Goal: Task Accomplishment & Management: Manage account settings

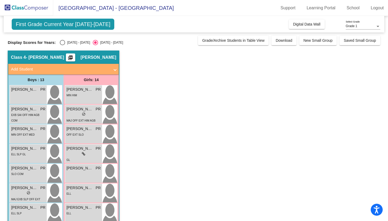
scroll to position [148, 0]
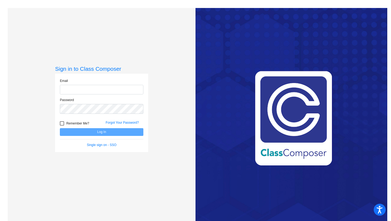
type input "[PERSON_NAME][EMAIL_ADDRESS][DOMAIN_NAME]"
click at [99, 133] on button "Log In" at bounding box center [101, 132] width 83 height 8
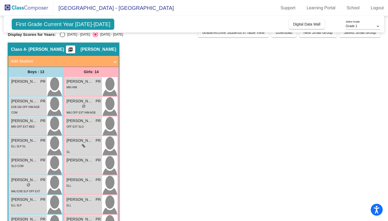
scroll to position [11, 0]
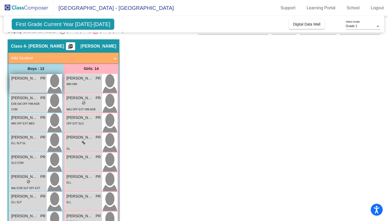
click at [50, 86] on img at bounding box center [54, 83] width 15 height 19
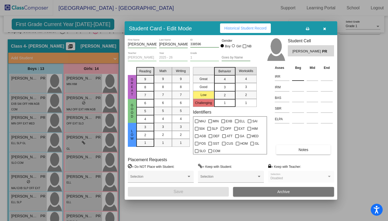
click at [297, 77] on input at bounding box center [298, 77] width 12 height 8
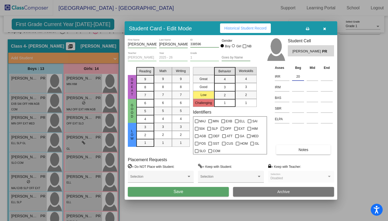
type input "2"
click at [294, 108] on input at bounding box center [298, 108] width 12 height 8
type input "2"
click at [298, 79] on input at bounding box center [298, 77] width 12 height 8
type input "394K"
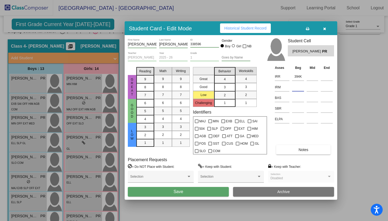
click at [293, 87] on input at bounding box center [298, 87] width 12 height 8
type input "358K"
click at [297, 100] on input at bounding box center [298, 98] width 12 height 8
click at [194, 195] on button "Save" at bounding box center [178, 192] width 101 height 10
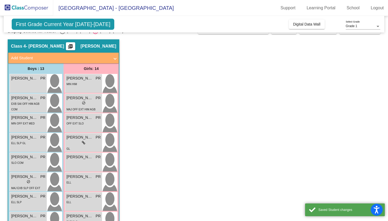
click at [86, 28] on span "First Grade Current Year [DATE]-[DATE]" at bounding box center [63, 24] width 103 height 11
click at [83, 27] on span "First Grade Current Year [DATE]-[DATE]" at bounding box center [63, 24] width 103 height 11
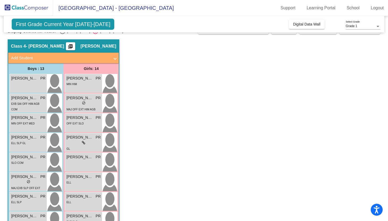
click at [70, 23] on span "First Grade Current Year [DATE]-[DATE]" at bounding box center [63, 24] width 103 height 11
click at [99, 27] on span "First Grade Current Year [DATE]-[DATE]" at bounding box center [63, 24] width 103 height 11
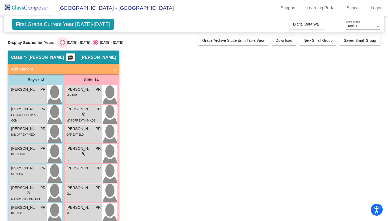
click at [65, 42] on div "[DATE] - [DATE]" at bounding box center [77, 42] width 25 height 5
click at [62, 45] on input "[DATE] - [DATE]" at bounding box center [62, 45] width 0 height 0
radio input "true"
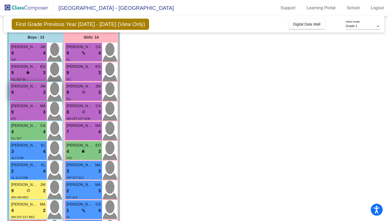
scroll to position [46, 0]
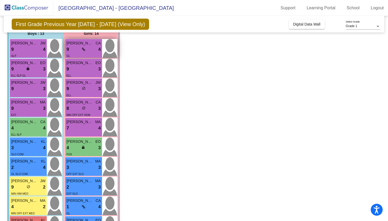
click at [82, 51] on icon at bounding box center [83, 50] width 3 height 4
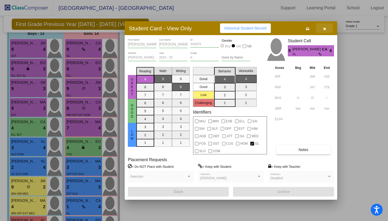
click at [323, 31] on button "button" at bounding box center [324, 28] width 17 height 10
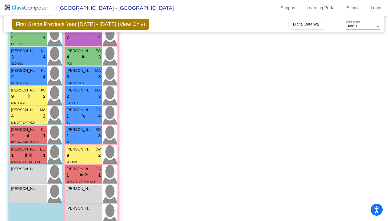
scroll to position [137, 0]
click at [23, 117] on div "4 lock do_not_disturb_alt 2" at bounding box center [28, 115] width 34 height 7
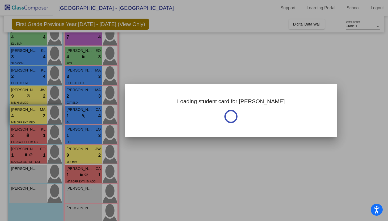
click at [23, 117] on div at bounding box center [194, 110] width 388 height 221
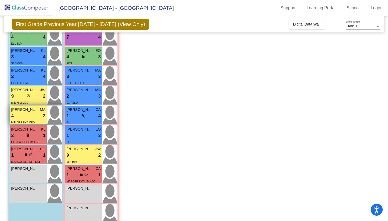
click at [26, 117] on div "4 lock do_not_disturb_alt 2" at bounding box center [28, 115] width 34 height 7
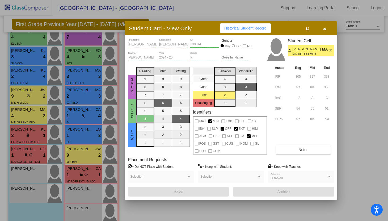
click at [290, 152] on button "Notes" at bounding box center [303, 150] width 54 height 10
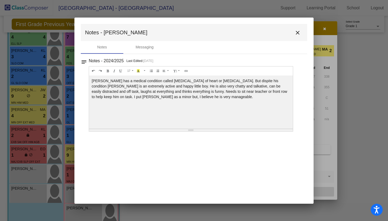
click at [299, 33] on mat-icon "close" at bounding box center [297, 33] width 6 height 6
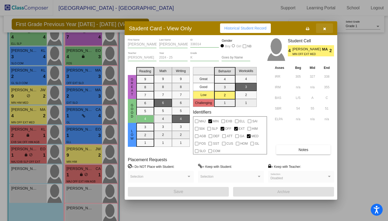
click at [323, 28] on button "button" at bounding box center [324, 28] width 17 height 10
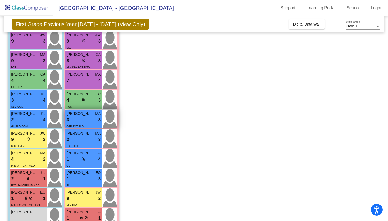
scroll to position [0, 0]
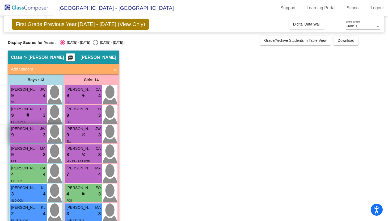
click at [25, 136] on div "9 lock do_not_disturb_alt 3" at bounding box center [28, 135] width 34 height 7
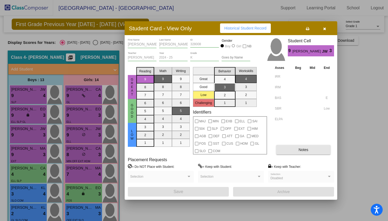
click at [281, 146] on button "Notes" at bounding box center [303, 150] width 54 height 10
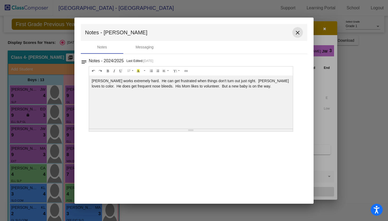
click at [298, 32] on mat-icon "close" at bounding box center [297, 33] width 6 height 6
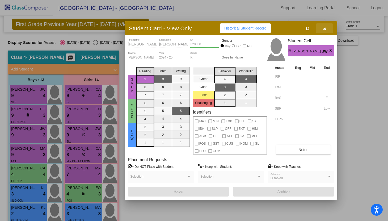
click at [327, 28] on button "button" at bounding box center [324, 28] width 17 height 10
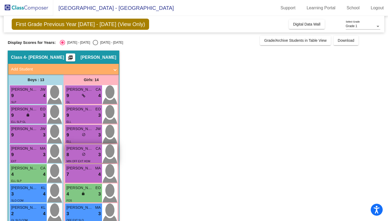
click at [81, 157] on div "8 lock do_not_disturb_alt 3" at bounding box center [83, 154] width 34 height 7
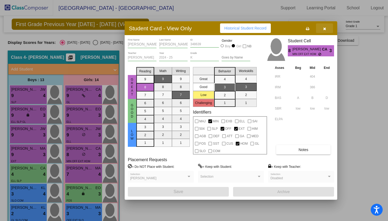
click at [325, 31] on button "button" at bounding box center [324, 28] width 17 height 10
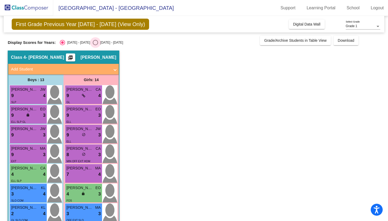
click at [93, 43] on div "Select an option" at bounding box center [95, 42] width 5 height 5
click at [95, 45] on input "[DATE] - [DATE]" at bounding box center [95, 45] width 0 height 0
radio input "true"
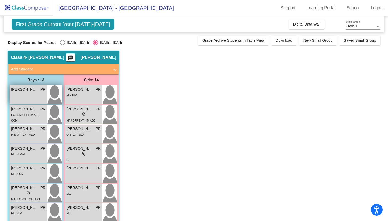
click at [37, 99] on div "Adrian Rodriguez PR lock do_not_disturb_alt" at bounding box center [28, 94] width 37 height 19
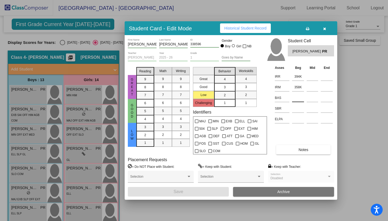
click at [297, 99] on input at bounding box center [298, 98] width 12 height 8
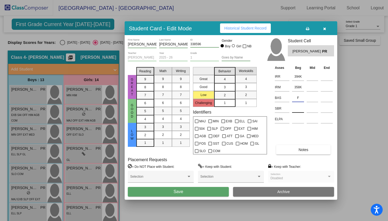
type input "F"
click at [299, 111] on input at bounding box center [298, 108] width 12 height 8
type input "56NR"
click at [301, 117] on input at bounding box center [298, 119] width 12 height 8
click at [202, 193] on button "Save" at bounding box center [178, 192] width 101 height 10
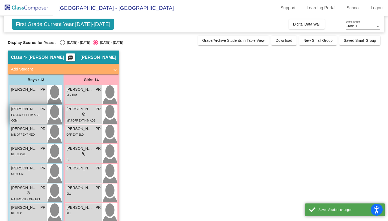
click at [46, 115] on div "Alaric Duff Harper PR lock do_not_disturb_alt EXB SAI OFF HIM AGB COM" at bounding box center [28, 114] width 37 height 19
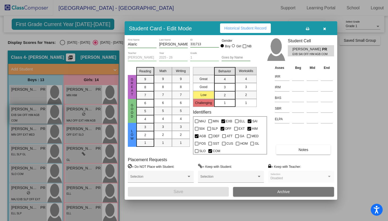
click at [46, 115] on div at bounding box center [194, 110] width 388 height 221
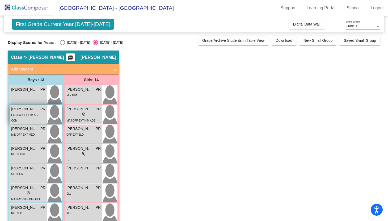
click at [46, 115] on div "Alaric Duff Harper PR lock do_not_disturb_alt EXB SAI OFF HIM AGB COM" at bounding box center [28, 114] width 37 height 19
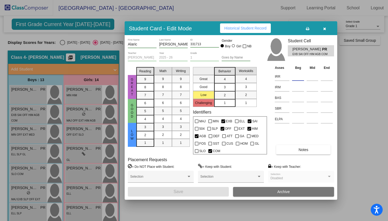
click at [295, 77] on input at bounding box center [298, 77] width 12 height 8
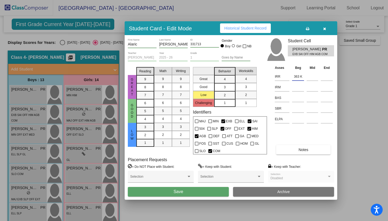
click at [300, 77] on input "363 K" at bounding box center [298, 77] width 12 height 8
click at [295, 87] on input at bounding box center [298, 87] width 12 height 8
click at [299, 77] on input "363K" at bounding box center [298, 77] width 12 height 8
type input "363 K"
click at [292, 89] on input at bounding box center [298, 87] width 12 height 8
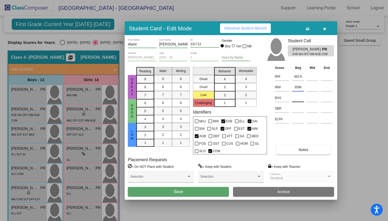
type input "359K"
click at [301, 98] on input at bounding box center [298, 98] width 12 height 8
type input "A"
click at [295, 107] on input at bounding box center [298, 108] width 12 height 8
type input "20 HR"
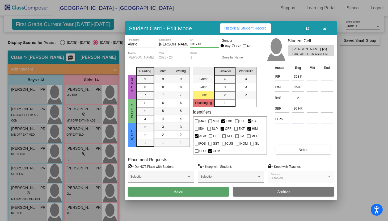
click at [298, 121] on input at bounding box center [298, 119] width 12 height 8
click at [202, 192] on button "Save" at bounding box center [178, 192] width 101 height 10
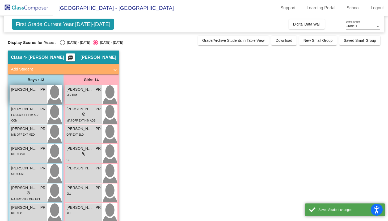
click at [23, 97] on div "Adrian Rodriguez PR lock do_not_disturb_alt" at bounding box center [28, 94] width 37 height 19
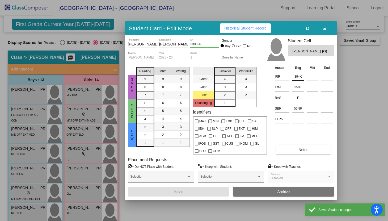
click at [299, 78] on input "394K" at bounding box center [298, 77] width 12 height 8
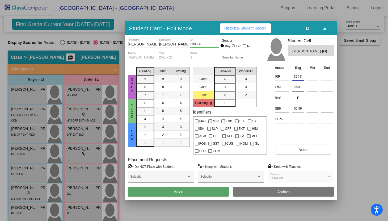
type input "394 K"
click at [300, 87] on input "358K" at bounding box center [298, 87] width 12 height 8
type input "358 K"
click at [300, 108] on input "56NR" at bounding box center [298, 108] width 12 height 8
type input "56 NR"
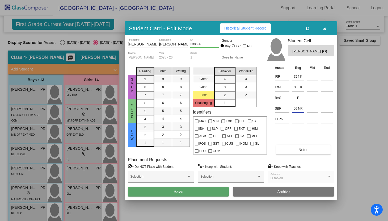
click at [209, 194] on button "Save" at bounding box center [178, 192] width 101 height 10
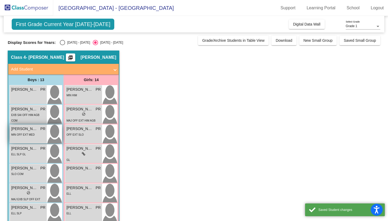
click at [37, 131] on span "[PERSON_NAME]" at bounding box center [24, 129] width 27 height 6
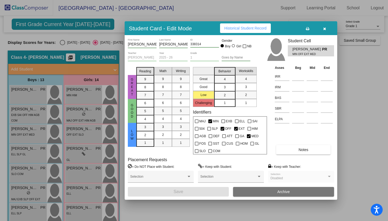
click at [291, 77] on td at bounding box center [298, 76] width 15 height 11
click at [293, 78] on input at bounding box center [298, 77] width 12 height 8
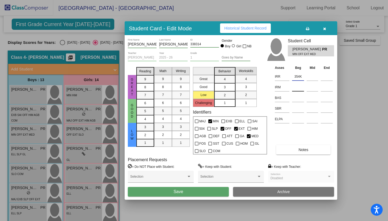
type input "354K"
click at [295, 89] on input at bounding box center [298, 87] width 12 height 8
type input "357K"
click at [299, 99] on input at bounding box center [298, 98] width 12 height 8
type input "C"
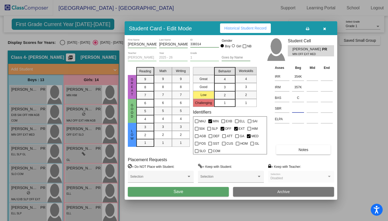
click at [299, 110] on input at bounding box center [298, 108] width 12 height 8
type input "48 NR"
click at [301, 121] on input at bounding box center [298, 119] width 12 height 8
click at [208, 190] on button "Save" at bounding box center [178, 192] width 101 height 10
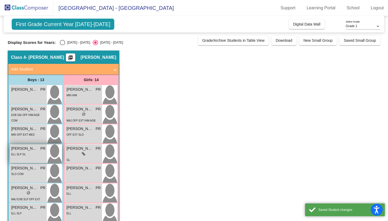
click at [33, 152] on div "ELL SLP GL" at bounding box center [28, 154] width 34 height 6
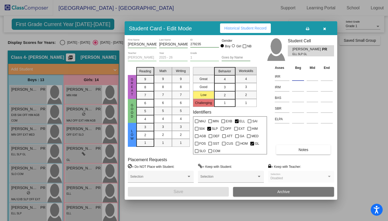
click at [293, 80] on input at bounding box center [298, 77] width 12 height 8
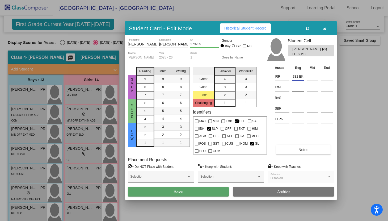
type input "332 EK"
click at [296, 89] on input at bounding box center [298, 87] width 12 height 8
type input "368K"
click at [297, 101] on input at bounding box center [298, 98] width 12 height 8
type input "F"
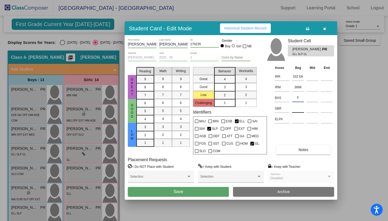
click at [299, 109] on input at bounding box center [298, 108] width 12 height 8
type input "57 NR"
click at [295, 120] on input at bounding box center [298, 119] width 12 height 8
type input "4"
click at [209, 191] on button "Save" at bounding box center [178, 192] width 101 height 10
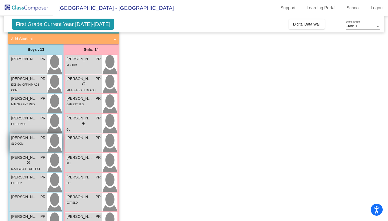
scroll to position [32, 0]
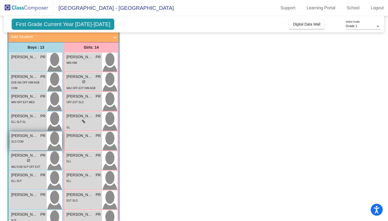
click at [32, 141] on div "SLO COM" at bounding box center [28, 141] width 34 height 6
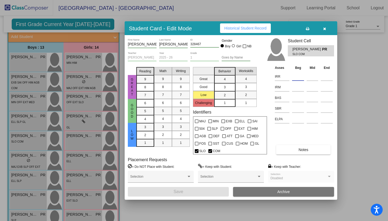
click at [296, 77] on input at bounding box center [298, 77] width 12 height 8
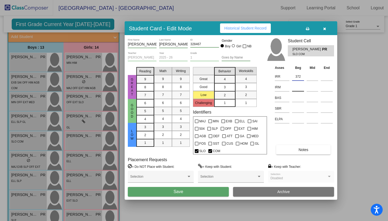
type input "372"
click at [297, 87] on input at bounding box center [298, 87] width 12 height 8
type input "369 K"
click at [302, 78] on input "372" at bounding box center [298, 77] width 12 height 8
type input "372 K"
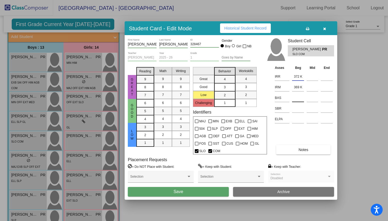
click at [298, 97] on input at bounding box center [298, 98] width 12 height 8
type input "B"
click at [297, 112] on input at bounding box center [298, 108] width 12 height 8
type input "48 NR"
click at [197, 194] on button "Save" at bounding box center [178, 192] width 101 height 10
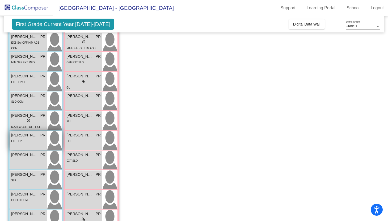
scroll to position [73, 0]
click at [29, 140] on div "ELL SLP" at bounding box center [28, 140] width 34 height 6
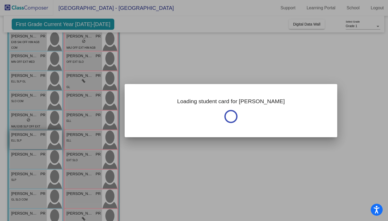
click at [29, 140] on div at bounding box center [194, 110] width 388 height 221
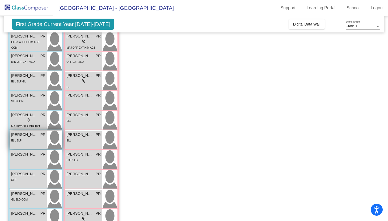
click at [29, 140] on div "ELL SLP" at bounding box center [28, 140] width 34 height 6
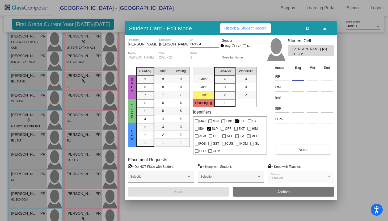
click at [296, 78] on input at bounding box center [298, 77] width 12 height 8
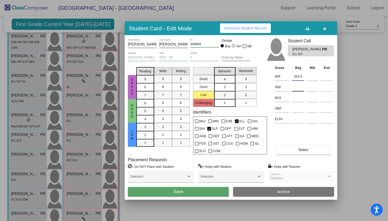
type input "353 K"
click at [299, 91] on input at bounding box center [298, 87] width 12 height 8
type input "320 EK"
click at [298, 98] on input at bounding box center [298, 98] width 12 height 8
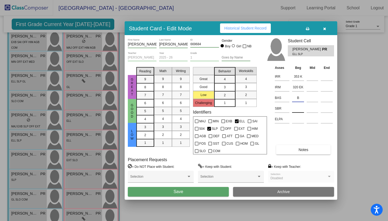
type input "B"
click at [299, 110] on input at bounding box center [298, 108] width 12 height 8
type input "55 NR"
click at [299, 121] on input at bounding box center [298, 119] width 12 height 8
type input "2"
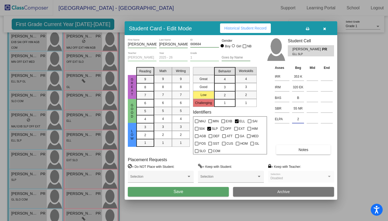
click at [153, 188] on button "Save" at bounding box center [178, 192] width 101 height 10
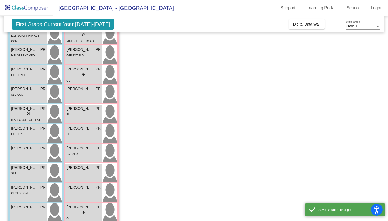
scroll to position [83, 0]
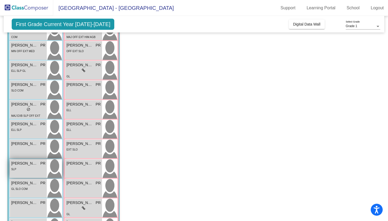
click at [39, 169] on div "SLP" at bounding box center [28, 169] width 34 height 6
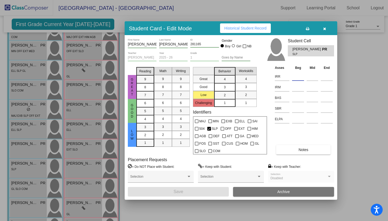
click at [296, 78] on input at bounding box center [298, 77] width 12 height 8
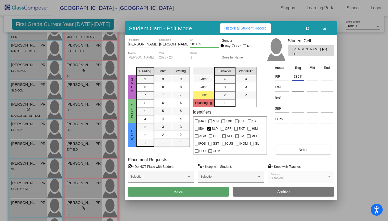
type input "380 K"
click at [298, 86] on input at bounding box center [298, 87] width 12 height 8
type input "353 K"
click at [296, 99] on input at bounding box center [298, 98] width 12 height 8
type input "H"
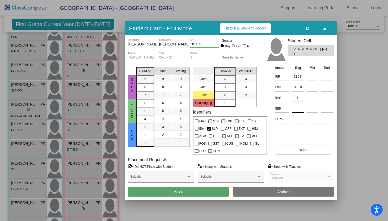
click at [295, 108] on input at bounding box center [298, 108] width 12 height 8
type input "54 NR"
click at [301, 122] on input at bounding box center [298, 119] width 12 height 8
click at [207, 192] on button "Save" at bounding box center [178, 192] width 101 height 10
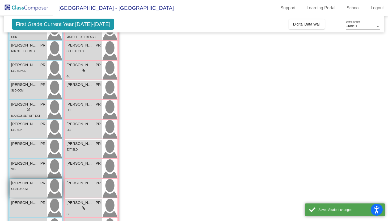
click at [40, 187] on div "GL SLO COM" at bounding box center [28, 189] width 34 height 6
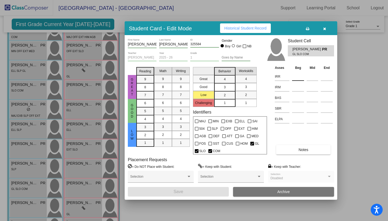
click at [297, 79] on input at bounding box center [298, 77] width 12 height 8
click at [297, 88] on input at bounding box center [298, 87] width 12 height 8
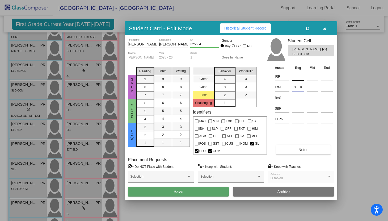
type input "356 K"
click at [299, 77] on input at bounding box center [298, 77] width 12 height 8
type input "337 EK"
click at [296, 98] on input at bounding box center [298, 98] width 12 height 8
type input "A"
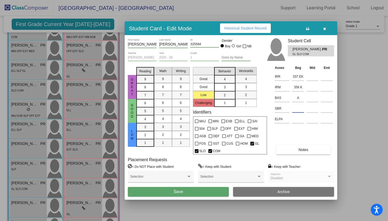
click at [296, 110] on input at bounding box center [298, 108] width 12 height 8
type input "31 HR"
click at [296, 121] on input at bounding box center [298, 119] width 12 height 8
click at [218, 192] on button "Save" at bounding box center [178, 192] width 101 height 10
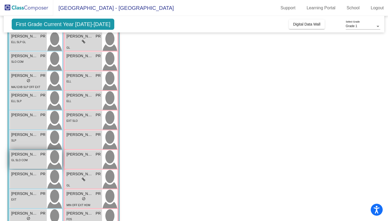
scroll to position [113, 0]
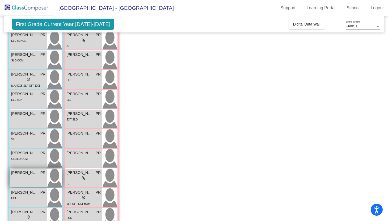
click at [36, 177] on div "Nixon Wunderlich PR lock do_not_disturb_alt" at bounding box center [28, 178] width 37 height 19
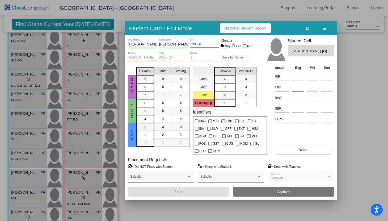
click at [298, 89] on input at bounding box center [298, 87] width 12 height 8
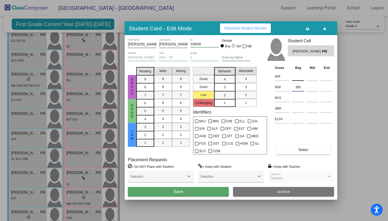
type input "385"
click at [298, 78] on input at bounding box center [298, 77] width 12 height 8
type input "391 K"
click at [302, 84] on input "385" at bounding box center [298, 87] width 12 height 8
click at [301, 88] on input "385" at bounding box center [298, 87] width 12 height 8
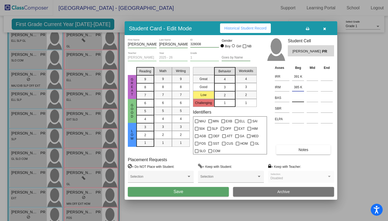
type input "385 K"
click at [298, 100] on input at bounding box center [298, 98] width 12 height 8
type input "E"
click at [298, 111] on input at bounding box center [298, 108] width 12 height 8
type input "55 NR"
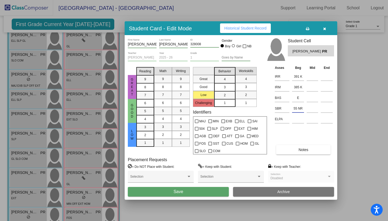
click at [198, 192] on button "Save" at bounding box center [178, 192] width 101 height 10
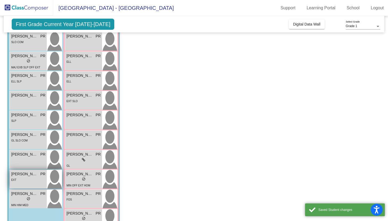
scroll to position [133, 0]
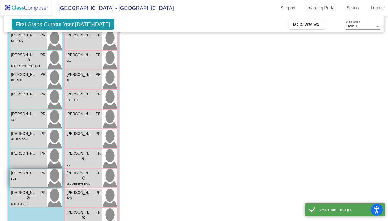
click at [35, 182] on div "Raymond Hultquist PR lock do_not_disturb_alt EXT" at bounding box center [28, 178] width 37 height 19
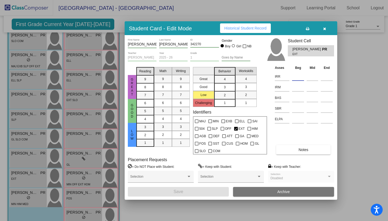
click at [296, 80] on input at bounding box center [298, 77] width 12 height 8
click at [297, 98] on input at bounding box center [298, 98] width 12 height 8
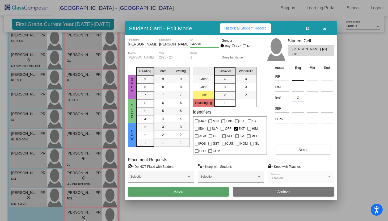
type input "G"
click at [297, 76] on input at bounding box center [298, 77] width 12 height 8
type input "380"
click at [297, 90] on input at bounding box center [298, 87] width 12 height 8
type input "356 K"
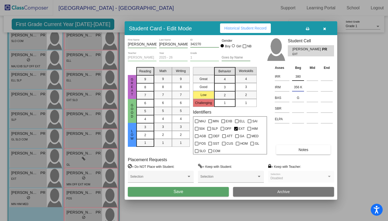
click at [302, 76] on input "380" at bounding box center [298, 77] width 12 height 8
type input "380 K"
click at [298, 110] on input at bounding box center [298, 108] width 12 height 8
type input "54 NR"
click at [203, 192] on button "Save" at bounding box center [178, 192] width 101 height 10
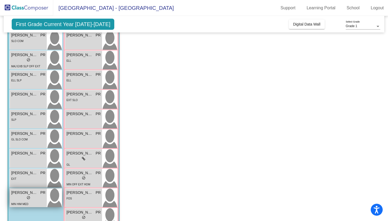
click at [42, 197] on div "lock do_not_disturb_alt" at bounding box center [28, 198] width 34 height 6
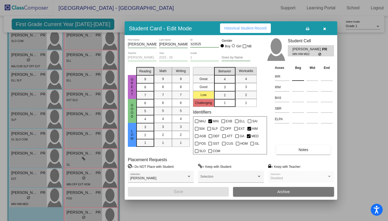
click at [296, 80] on input at bounding box center [298, 77] width 12 height 8
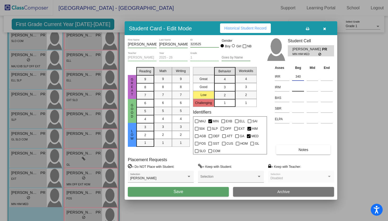
type input "340"
click at [295, 90] on input at bounding box center [298, 87] width 12 height 8
type input "368"
click at [302, 76] on input "340" at bounding box center [298, 77] width 12 height 8
click at [301, 87] on input "368" at bounding box center [298, 87] width 12 height 8
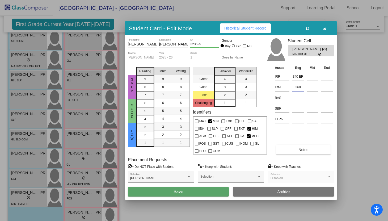
click at [304, 77] on td "340 ER" at bounding box center [298, 76] width 15 height 11
click at [303, 77] on input "340 ER" at bounding box center [298, 77] width 12 height 8
type input "340 EK"
click at [302, 89] on input "368" at bounding box center [298, 87] width 12 height 8
type input "368 K"
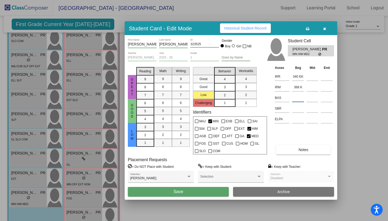
click at [298, 100] on input at bounding box center [298, 98] width 12 height 8
type input "E"
click at [296, 108] on input at bounding box center [298, 108] width 12 height 8
type input "53 NR"
click at [212, 192] on button "Save" at bounding box center [178, 192] width 101 height 10
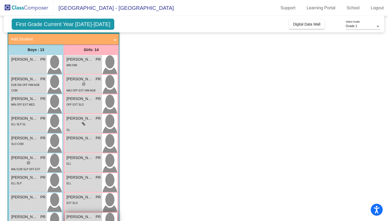
scroll to position [28, 0]
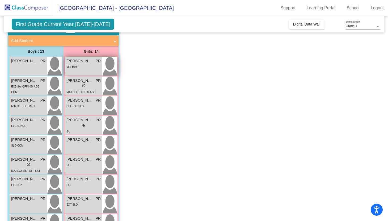
click at [91, 70] on div "Camille Sanchez PR lock do_not_disturb_alt MIN HIM" at bounding box center [83, 66] width 37 height 19
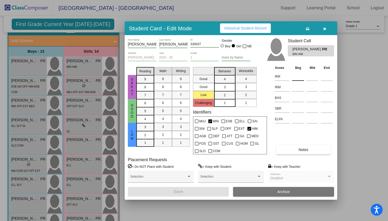
click at [297, 77] on input at bounding box center [298, 77] width 12 height 8
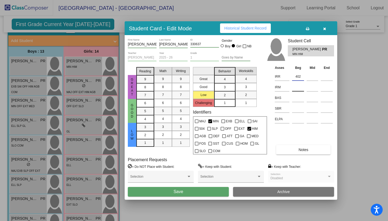
type input "402"
click at [299, 87] on input at bounding box center [298, 87] width 12 height 8
type input "360 K"
click at [302, 77] on input "402" at bounding box center [298, 77] width 12 height 8
type input "402 K"
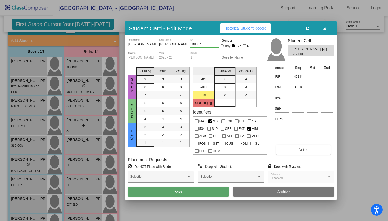
click at [298, 100] on input at bounding box center [298, 98] width 12 height 8
type input "E"
click at [296, 111] on input at bounding box center [298, 108] width 12 height 8
type input "55 NR"
click at [205, 192] on button "Save" at bounding box center [178, 192] width 101 height 10
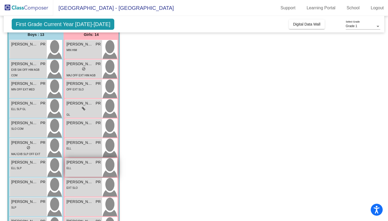
scroll to position [11, 0]
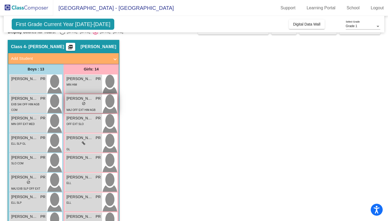
click at [84, 108] on div "MAJ OFF EXT HIM AGB SST SLO" at bounding box center [83, 112] width 34 height 11
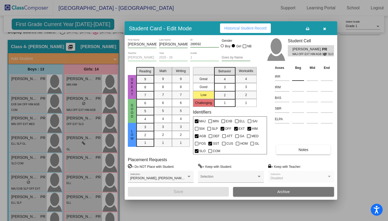
click at [293, 78] on input at bounding box center [298, 77] width 12 height 8
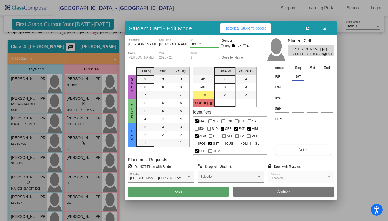
type input "297"
click at [297, 88] on input at bounding box center [298, 87] width 12 height 8
type input "318"
click at [302, 77] on input "297" at bounding box center [298, 77] width 12 height 8
type input "297 EK"
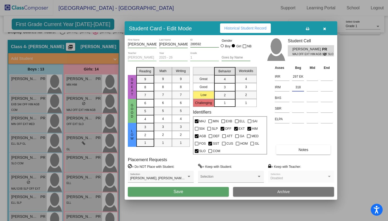
click at [300, 88] on input "318" at bounding box center [298, 87] width 12 height 8
type input "318 EK"
click at [298, 98] on input at bounding box center [298, 98] width 12 height 8
type input "l"
type input "L/S"
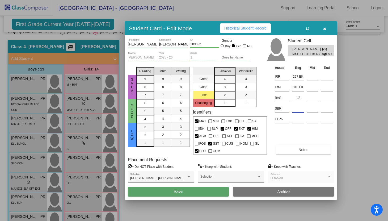
click at [297, 108] on input at bounding box center [298, 108] width 12 height 8
type input "34 HR"
click at [172, 191] on button "Save" at bounding box center [178, 192] width 101 height 10
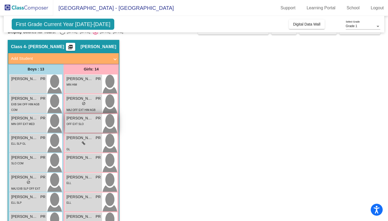
click at [86, 117] on span "[PERSON_NAME]" at bounding box center [79, 118] width 27 height 6
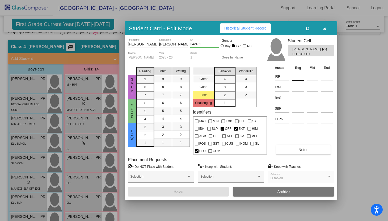
click at [294, 79] on input at bounding box center [298, 77] width 12 height 8
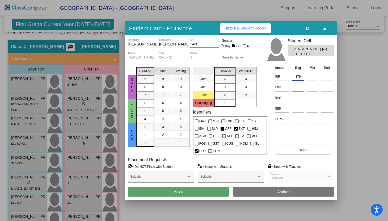
type input "379"
click at [296, 88] on input at bounding box center [298, 87] width 12 height 8
type input "363 K"
click at [301, 75] on input "379" at bounding box center [298, 77] width 12 height 8
type input "379 K"
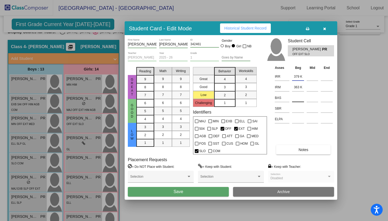
click at [298, 98] on input at bounding box center [298, 98] width 12 height 8
type input "B"
click at [298, 109] on input at bounding box center [298, 108] width 12 height 8
type input "52 NR"
click at [186, 194] on button "Save" at bounding box center [178, 192] width 101 height 10
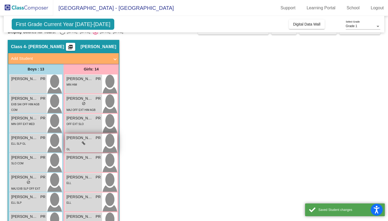
click at [83, 136] on span "[PERSON_NAME]" at bounding box center [79, 138] width 27 height 6
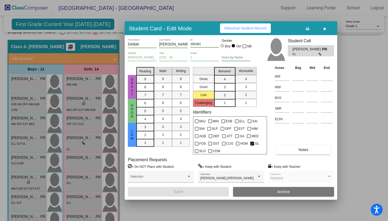
click at [298, 81] on div at bounding box center [298, 76] width 12 height 10
click at [298, 79] on input at bounding box center [298, 77] width 12 height 8
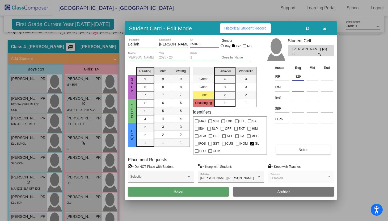
type input "329"
click at [298, 90] on input at bounding box center [298, 87] width 12 height 8
type input "357 K"
click at [301, 78] on input "329" at bounding box center [298, 77] width 12 height 8
type input "329 EK"
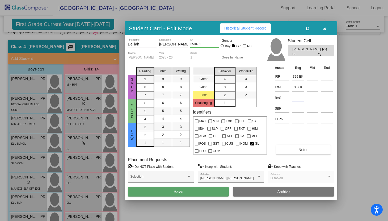
click at [298, 98] on input at bounding box center [298, 98] width 12 height 8
type input "L/S"
click at [300, 110] on input at bounding box center [298, 108] width 12 height 8
type input "51 NR"
click at [297, 121] on input at bounding box center [298, 119] width 12 height 8
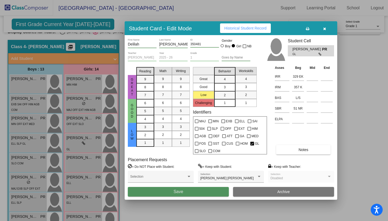
click at [201, 193] on button "Save" at bounding box center [178, 192] width 101 height 10
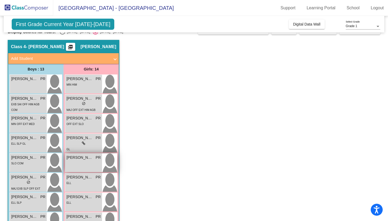
click at [95, 165] on div "Eliza Gallegos Santibanez PR lock do_not_disturb_alt" at bounding box center [83, 162] width 37 height 19
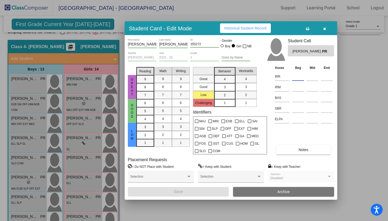
click at [295, 78] on input at bounding box center [298, 77] width 12 height 8
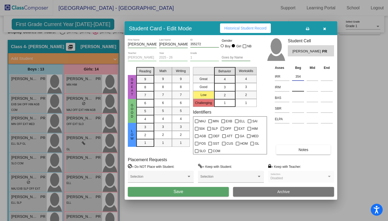
type input "354"
click at [298, 87] on input at bounding box center [298, 87] width 12 height 8
type input "343 EK"
click at [301, 78] on input "354" at bounding box center [298, 77] width 12 height 8
type input "354 K"
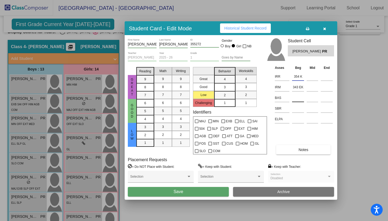
click at [297, 98] on input at bounding box center [298, 98] width 12 height 8
type input "L/S"
click at [298, 109] on input at bounding box center [298, 108] width 12 height 8
click at [300, 110] on input "47 LR" at bounding box center [298, 108] width 12 height 8
type input "47 NR"
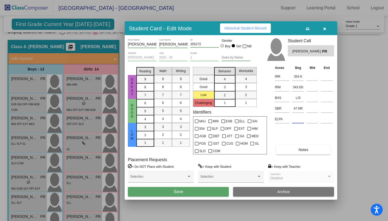
click at [298, 122] on input at bounding box center [298, 119] width 12 height 8
type input "1"
click at [310, 134] on div "Asses Beg Mid End IRR 354 K IRM 343 EK BAS L/S SBR 47 NR ELPA 1 Notes" at bounding box center [303, 110] width 61 height 90
click at [203, 194] on button "Save" at bounding box center [178, 192] width 101 height 10
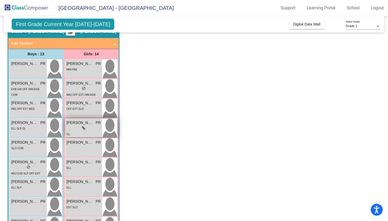
scroll to position [32, 0]
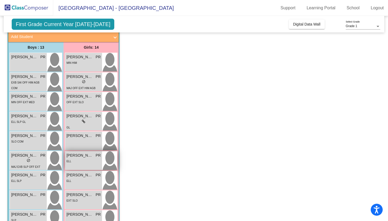
click at [100, 165] on div "Eloíza Ruiz PR lock do_not_disturb_alt ELL" at bounding box center [83, 160] width 37 height 19
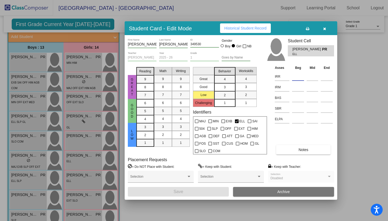
click at [295, 76] on input at bounding box center [298, 77] width 12 height 8
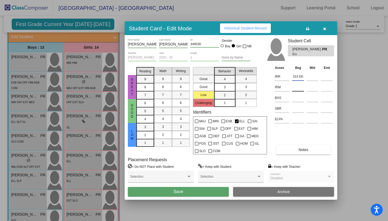
type input "315 EK"
click at [297, 85] on input at bounding box center [298, 87] width 12 height 8
type input "337 EK"
click at [298, 98] on input at bounding box center [298, 98] width 12 height 8
type input "A"
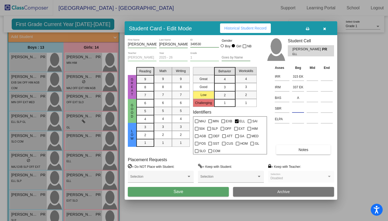
click at [298, 109] on input at bounding box center [298, 108] width 12 height 8
type input "51 NR"
click at [297, 121] on input at bounding box center [298, 119] width 12 height 8
type input "1"
click at [216, 191] on button "Save" at bounding box center [178, 192] width 101 height 10
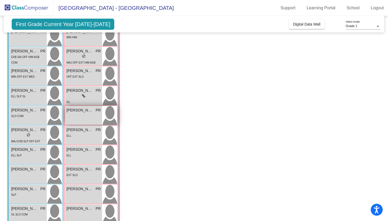
scroll to position [73, 0]
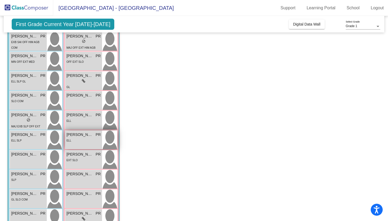
click at [87, 141] on div "ELL" at bounding box center [83, 140] width 34 height 6
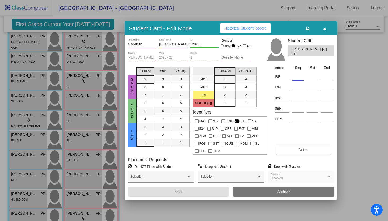
click at [298, 79] on input at bounding box center [298, 77] width 12 height 8
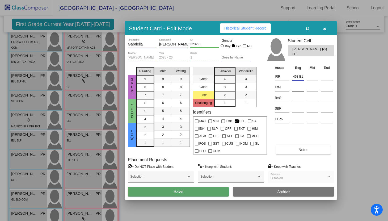
type input "453 E1"
click at [296, 86] on input at bounding box center [298, 87] width 12 height 8
type input "382 K"
click at [295, 99] on input at bounding box center [298, 98] width 12 height 8
type input "H"
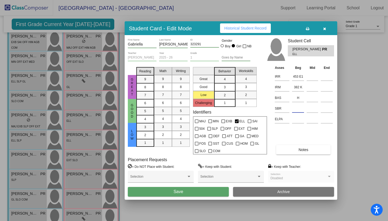
click at [297, 110] on input at bounding box center [298, 108] width 12 height 8
type input "55 NR"
click at [298, 120] on input at bounding box center [298, 119] width 12 height 8
type input "4"
click at [213, 192] on button "Save" at bounding box center [178, 192] width 101 height 10
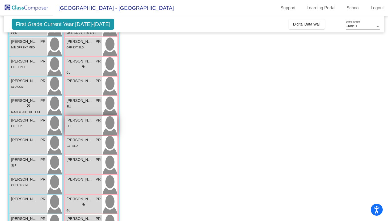
scroll to position [88, 0]
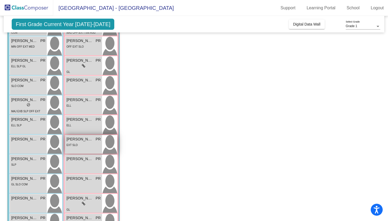
click at [94, 142] on div "EXT SLO" at bounding box center [83, 145] width 34 height 6
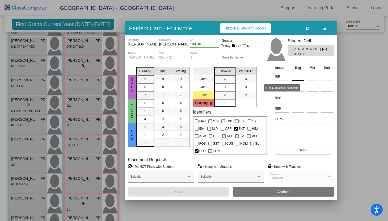
click at [295, 75] on input at bounding box center [298, 77] width 12 height 8
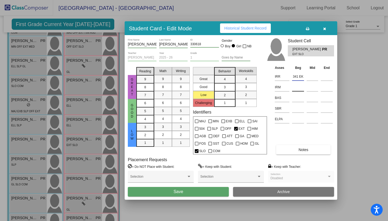
type input "341 EK"
click at [299, 90] on input at bounding box center [298, 87] width 12 height 8
type input "342 EK"
click at [295, 99] on input at bounding box center [298, 98] width 12 height 8
type input "B"
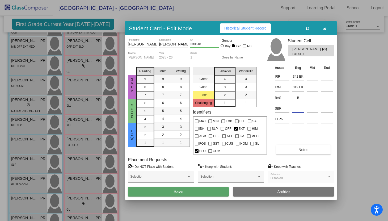
click at [296, 111] on input at bounding box center [298, 108] width 12 height 8
type input "51 NR"
click at [298, 120] on input at bounding box center [298, 119] width 12 height 8
click at [185, 192] on button "Save" at bounding box center [178, 192] width 101 height 10
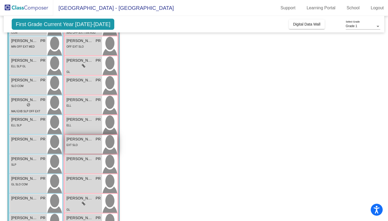
click at [85, 143] on div "EXT SLO" at bounding box center [83, 145] width 34 height 6
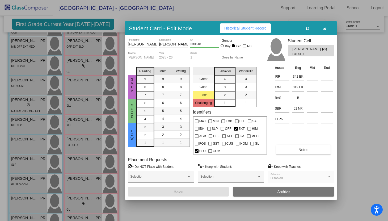
click at [326, 29] on icon "button" at bounding box center [324, 29] width 3 height 4
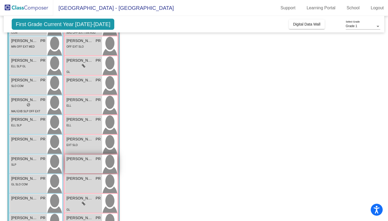
click at [87, 167] on div "Kailany Vargas Villanueva PR lock do_not_disturb_alt" at bounding box center [83, 164] width 37 height 19
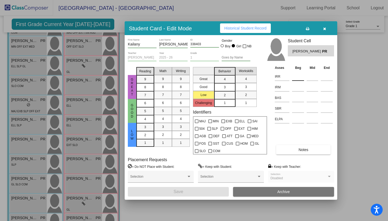
click at [296, 79] on input at bounding box center [298, 77] width 12 height 8
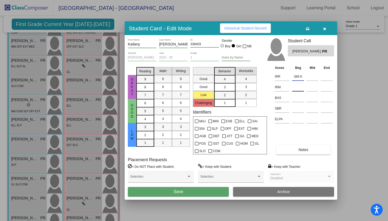
type input "366 K"
click at [297, 85] on input at bounding box center [298, 87] width 12 height 8
type input "350 K"
click at [301, 99] on input at bounding box center [298, 98] width 12 height 8
type input "D"
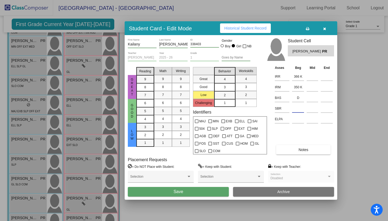
click at [300, 107] on input at bounding box center [298, 108] width 12 height 8
type input "57 NR"
click at [297, 118] on input at bounding box center [298, 119] width 12 height 8
click at [192, 193] on button "Save" at bounding box center [178, 192] width 101 height 10
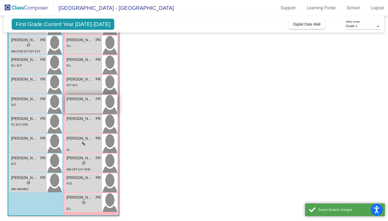
scroll to position [148, 0]
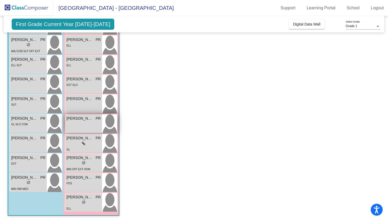
click at [83, 121] on span "[PERSON_NAME]" at bounding box center [79, 119] width 27 height 6
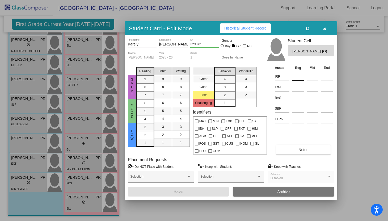
click at [294, 76] on input at bounding box center [298, 77] width 12 height 8
click at [210, 128] on div at bounding box center [209, 129] width 4 height 4
click at [209, 130] on input "SLP" at bounding box center [209, 130] width 0 height 0
checkbox input "true"
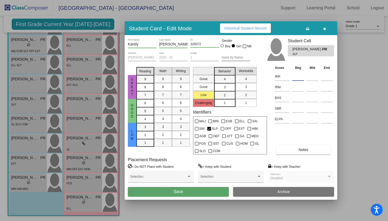
click at [296, 78] on input at bounding box center [298, 77] width 12 height 8
click at [297, 90] on input at bounding box center [298, 87] width 12 height 8
click at [298, 79] on input "348 EK" at bounding box center [298, 77] width 12 height 8
click at [298, 77] on input "348 EK" at bounding box center [298, 77] width 12 height 8
type input "343 EK"
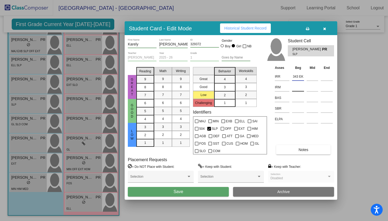
click at [294, 88] on input at bounding box center [298, 87] width 12 height 8
type input "348 K"
click at [296, 99] on input at bounding box center [298, 98] width 12 height 8
type input "A"
click at [296, 110] on input at bounding box center [298, 108] width 12 height 8
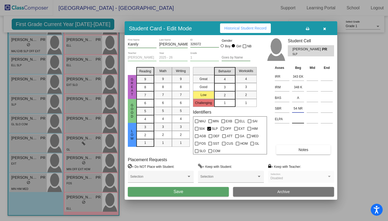
type input "54 NR"
click at [299, 119] on input at bounding box center [298, 119] width 12 height 8
type input "2"
click at [241, 119] on span "ELL" at bounding box center [242, 121] width 6 height 6
click at [237, 123] on input "ELL" at bounding box center [237, 123] width 0 height 0
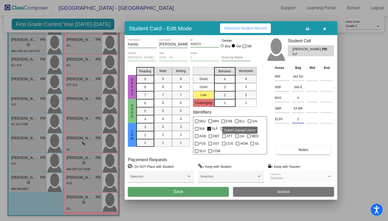
checkbox input "true"
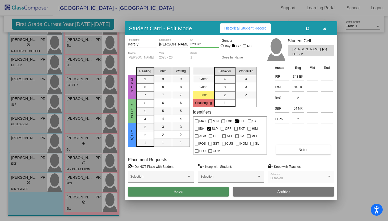
click at [193, 194] on button "Save" at bounding box center [178, 192] width 101 height 10
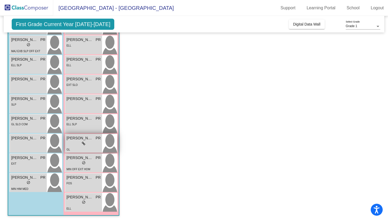
click at [81, 144] on div "lock do_not_disturb_alt" at bounding box center [83, 144] width 34 height 6
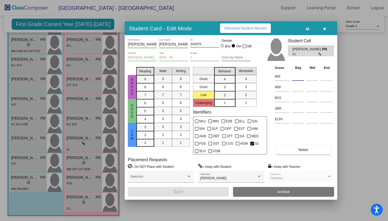
click at [295, 77] on input at bounding box center [298, 77] width 12 height 8
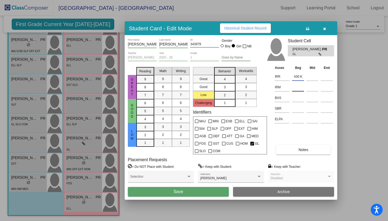
type input "430 K"
click at [295, 87] on input at bounding box center [298, 87] width 12 height 8
type input "384 K"
click at [298, 99] on input at bounding box center [298, 98] width 12 height 8
type input "5"
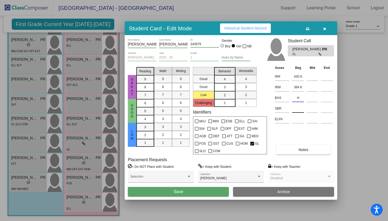
type input "H"
click at [297, 111] on input at bounding box center [298, 108] width 12 height 8
type input "57 NR"
click at [297, 120] on input at bounding box center [298, 119] width 12 height 8
click at [205, 191] on button "Save" at bounding box center [178, 192] width 101 height 10
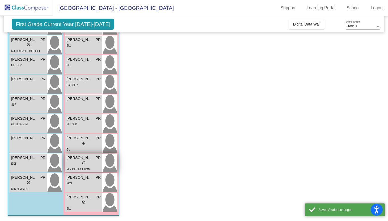
click at [89, 166] on div "MIN OFF EXT HOM" at bounding box center [78, 169] width 24 height 6
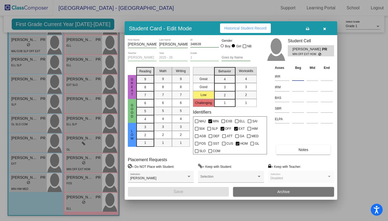
click at [295, 79] on input at bounding box center [298, 77] width 12 height 8
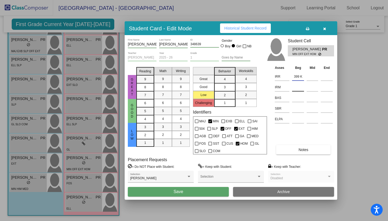
type input "399 K"
click at [296, 87] on input at bounding box center [298, 87] width 12 height 8
type input "-"
click at [298, 98] on input at bounding box center [298, 98] width 12 height 8
click at [296, 99] on input at bounding box center [298, 98] width 12 height 8
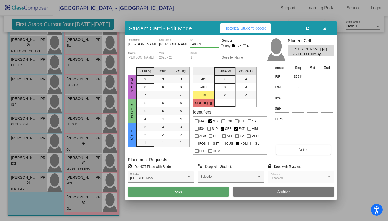
type input "H"
type input "D"
click at [301, 110] on input at bounding box center [298, 108] width 12 height 8
type input "55 NR"
click at [301, 121] on input at bounding box center [298, 119] width 12 height 8
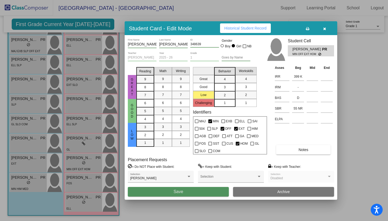
click at [177, 193] on span "Save" at bounding box center [179, 191] width 10 height 5
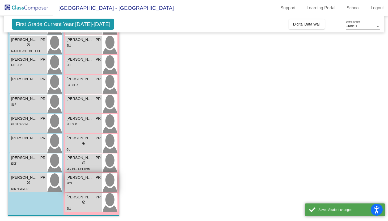
click at [98, 185] on div "FOS" at bounding box center [83, 183] width 34 height 6
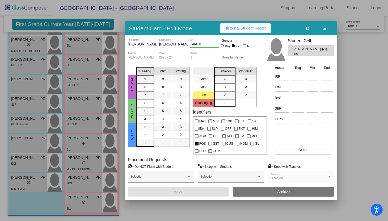
click at [324, 30] on icon "button" at bounding box center [324, 29] width 3 height 4
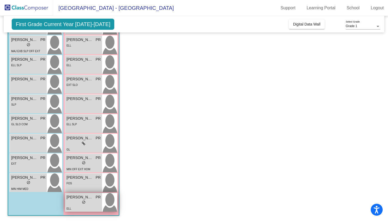
click at [94, 203] on div "lock do_not_disturb_alt" at bounding box center [83, 203] width 34 height 6
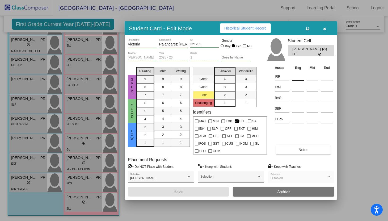
click at [298, 78] on input at bounding box center [298, 77] width 12 height 8
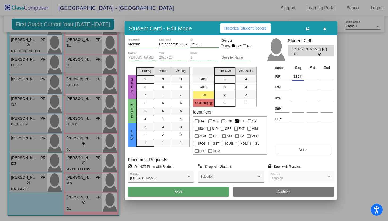
type input "386 K"
click at [297, 89] on input at bounding box center [298, 87] width 12 height 8
type input "350 K"
click at [300, 100] on input at bounding box center [298, 98] width 12 height 8
type input "E"
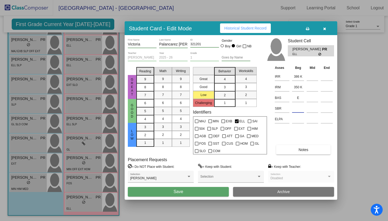
click at [299, 109] on input at bounding box center [298, 108] width 12 height 8
type input "55 NR"
click at [299, 122] on input at bounding box center [298, 119] width 12 height 8
type input "4"
click at [198, 192] on button "Save" at bounding box center [178, 192] width 101 height 10
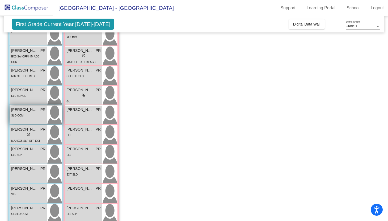
scroll to position [62, 0]
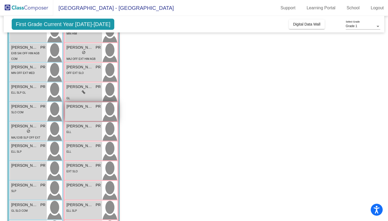
click at [85, 111] on div "Eliza Gallegos Santibanez PR lock do_not_disturb_alt" at bounding box center [83, 111] width 37 height 19
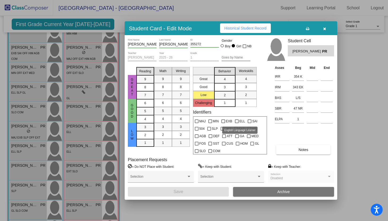
click at [238, 121] on label "ELL" at bounding box center [240, 121] width 10 height 6
click at [237, 123] on input "ELL" at bounding box center [237, 123] width 0 height 0
checkbox input "true"
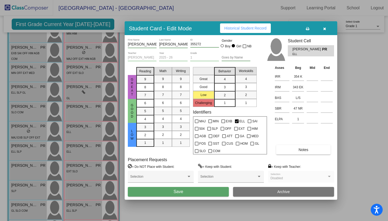
click at [211, 190] on button "Save" at bounding box center [178, 192] width 101 height 10
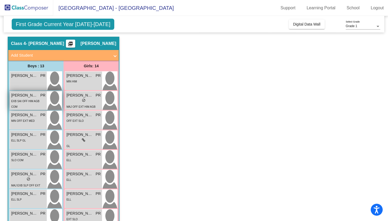
scroll to position [17, 0]
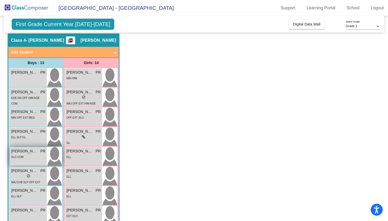
click at [44, 164] on div "Isaac Mejia PR lock do_not_disturb_alt SLO COM" at bounding box center [28, 156] width 37 height 19
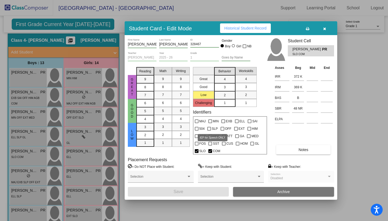
click at [211, 129] on label "SLP" at bounding box center [212, 128] width 11 height 6
click at [209, 130] on input "SLP" at bounding box center [209, 130] width 0 height 0
checkbox input "true"
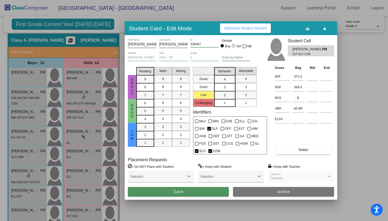
click at [214, 191] on button "Save" at bounding box center [178, 192] width 101 height 10
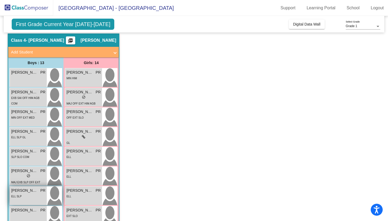
click at [34, 198] on div "ELL SLP" at bounding box center [28, 196] width 34 height 6
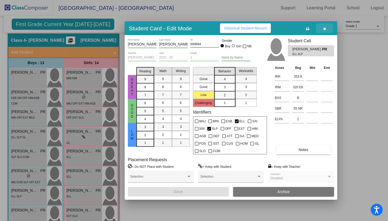
click at [329, 29] on button "button" at bounding box center [324, 28] width 17 height 10
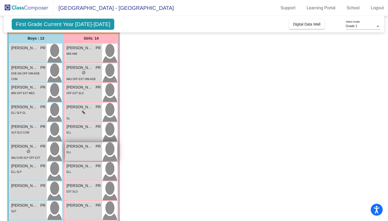
scroll to position [0, 0]
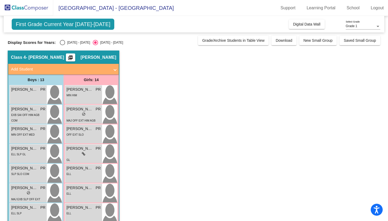
click at [64, 45] on div "Select an option" at bounding box center [62, 42] width 5 height 5
click at [62, 45] on input "[DATE] - [DATE]" at bounding box center [62, 45] width 0 height 0
radio input "true"
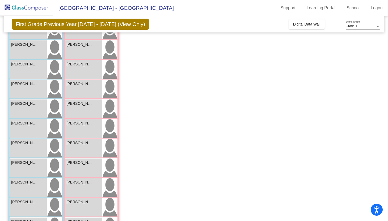
scroll to position [111, 0]
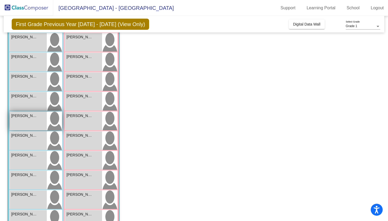
click at [41, 116] on div "[PERSON_NAME]" at bounding box center [28, 116] width 34 height 6
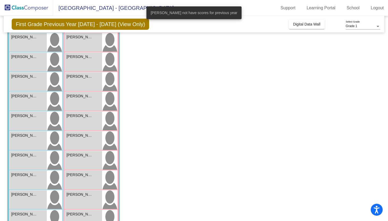
scroll to position [0, 0]
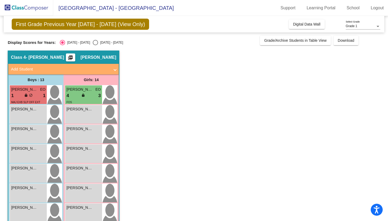
click at [62, 27] on span "First Grade Previous Year 2024 - 2025 (View Only)" at bounding box center [80, 24] width 137 height 11
click at [52, 24] on span "First Grade Previous Year 2024 - 2025 (View Only)" at bounding box center [80, 24] width 137 height 11
click at [60, 40] on div "Select an option" at bounding box center [62, 42] width 5 height 5
click at [62, 45] on input "[DATE] - [DATE]" at bounding box center [62, 45] width 0 height 0
click at [93, 42] on div "Select an option" at bounding box center [95, 42] width 5 height 5
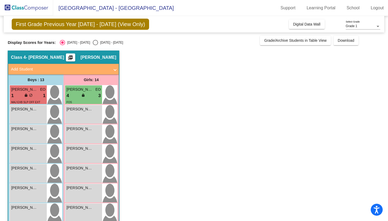
click at [95, 45] on input "[DATE] - [DATE]" at bounding box center [95, 45] width 0 height 0
radio input "true"
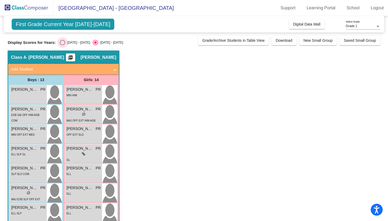
click at [63, 41] on div "Select an option" at bounding box center [62, 42] width 5 height 5
click at [62, 45] on input "[DATE] - [DATE]" at bounding box center [62, 45] width 0 height 0
radio input "true"
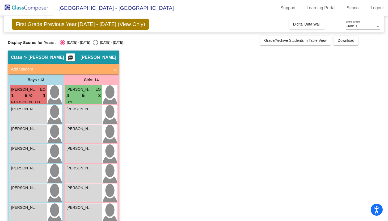
click at [93, 42] on div "Select an option" at bounding box center [95, 42] width 5 height 5
click at [95, 45] on input "[DATE] - [DATE]" at bounding box center [95, 45] width 0 height 0
radio input "true"
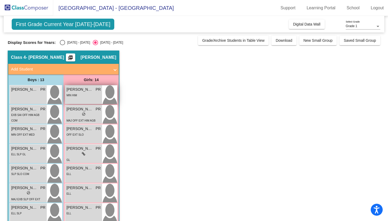
click at [98, 97] on div "MIN HIM" at bounding box center [83, 95] width 34 height 6
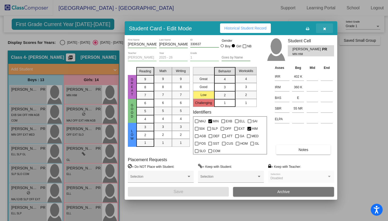
click at [324, 28] on icon "button" at bounding box center [324, 29] width 3 height 4
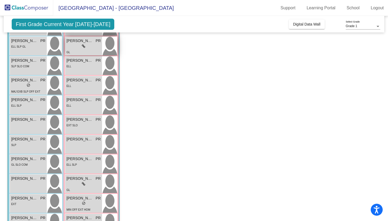
scroll to position [148, 0]
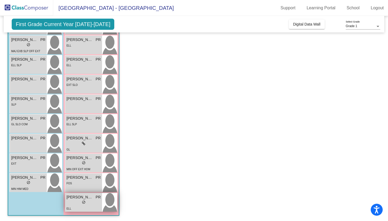
click at [102, 207] on img at bounding box center [109, 202] width 15 height 19
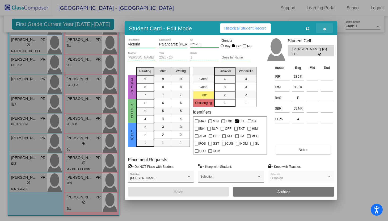
click at [324, 29] on icon "button" at bounding box center [324, 29] width 3 height 4
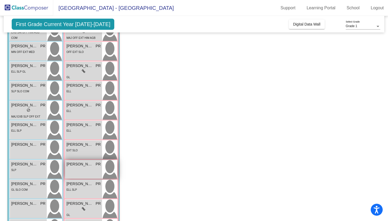
scroll to position [0, 0]
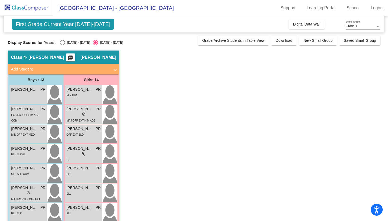
click at [63, 43] on div "Select an option" at bounding box center [62, 42] width 5 height 5
click at [62, 45] on input "[DATE] - [DATE]" at bounding box center [62, 45] width 0 height 0
radio input "true"
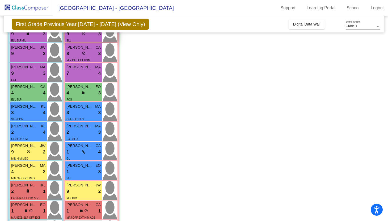
scroll to position [104, 0]
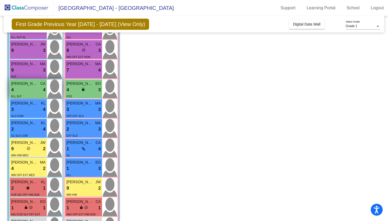
click at [19, 86] on div "4 lock do_not_disturb_alt 4" at bounding box center [28, 89] width 34 height 7
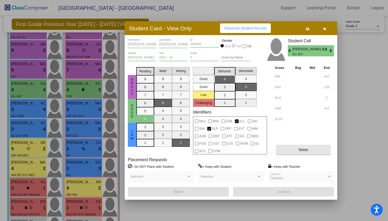
click at [288, 153] on button "Notes" at bounding box center [303, 150] width 54 height 10
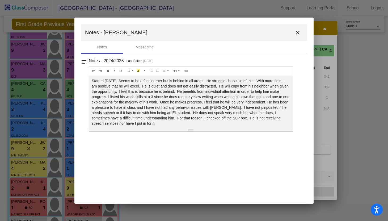
scroll to position [0, 0]
click at [299, 33] on mat-icon "close" at bounding box center [297, 33] width 6 height 6
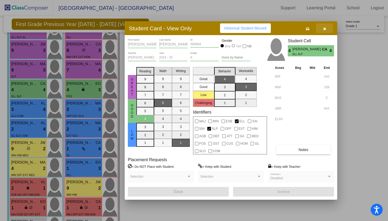
click at [326, 31] on button "button" at bounding box center [324, 28] width 17 height 10
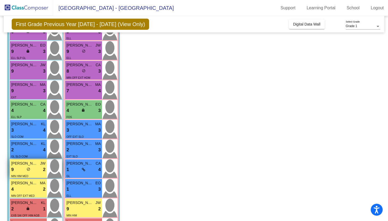
scroll to position [90, 0]
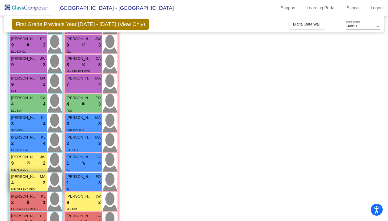
click at [34, 187] on div "MIN OFF EXT MED" at bounding box center [28, 189] width 34 height 6
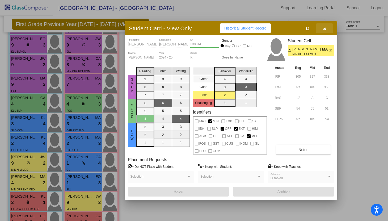
click at [324, 30] on icon "button" at bounding box center [324, 29] width 3 height 4
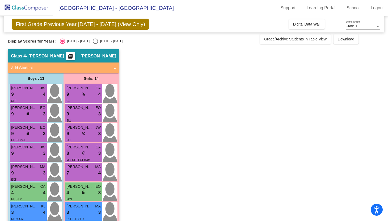
scroll to position [0, 0]
